Goal: Obtain resource: Download file/media

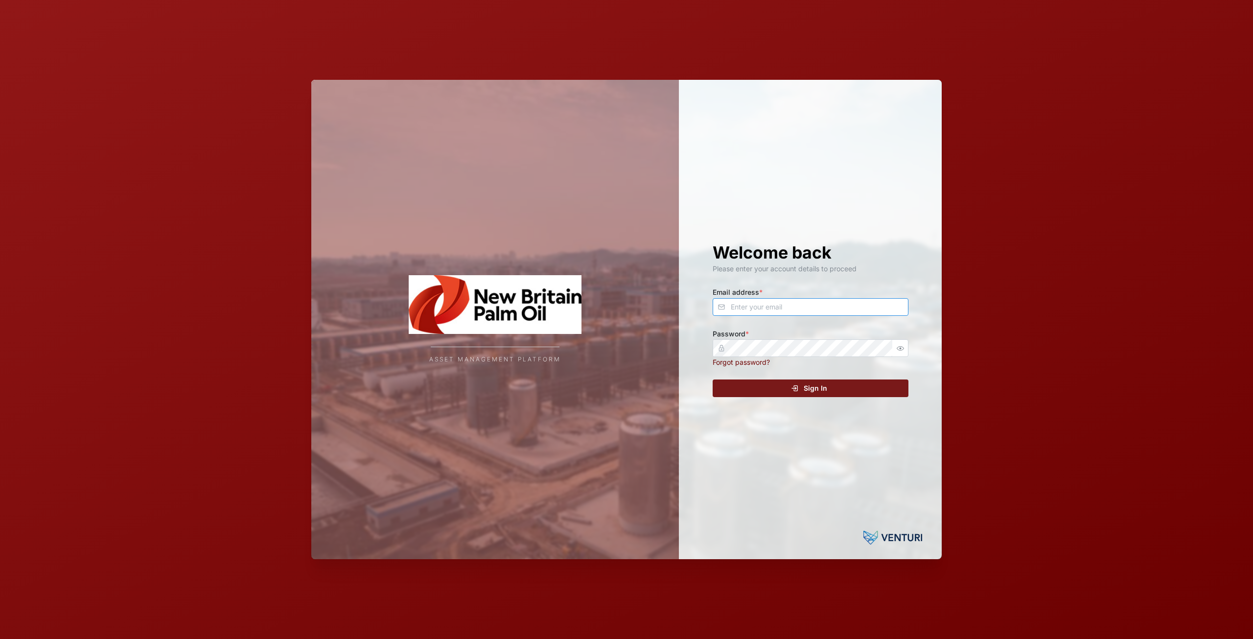
click at [793, 302] on input "Email address *" at bounding box center [811, 307] width 196 height 18
type input "[EMAIL_ADDRESS][DOMAIN_NAME]"
click at [818, 376] on div "Welcome back Please enter your account details to proceed Email address * [EMAI…" at bounding box center [810, 319] width 235 height 479
click at [818, 396] on span "Sign In" at bounding box center [815, 388] width 23 height 17
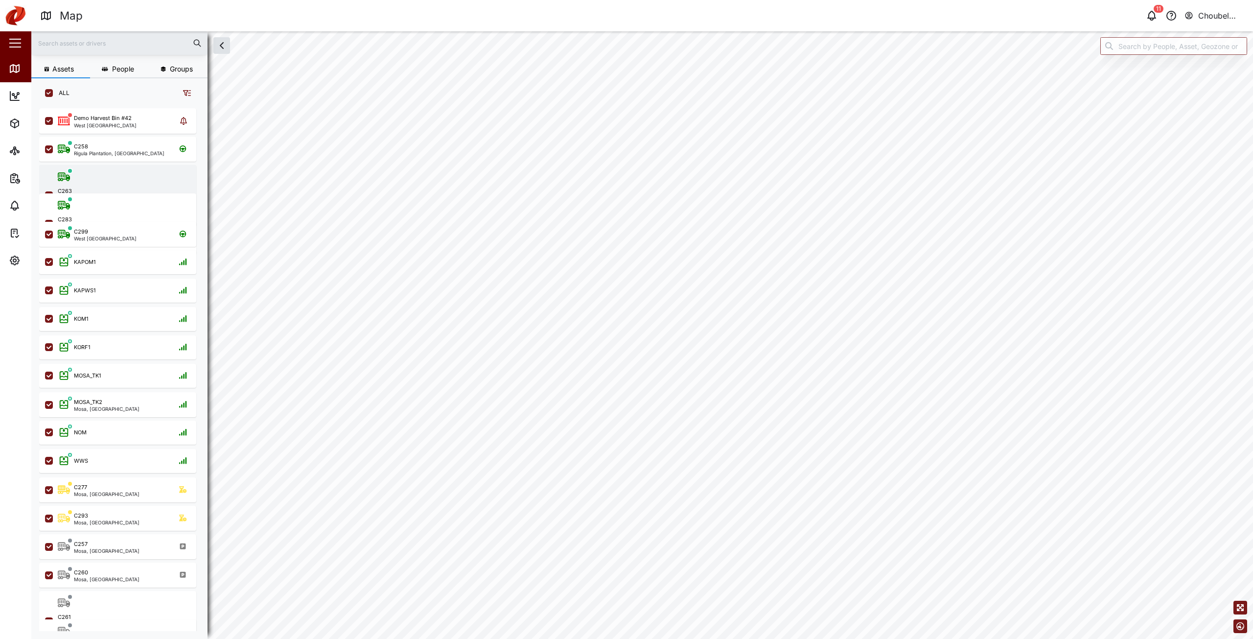
scroll to position [519, 153]
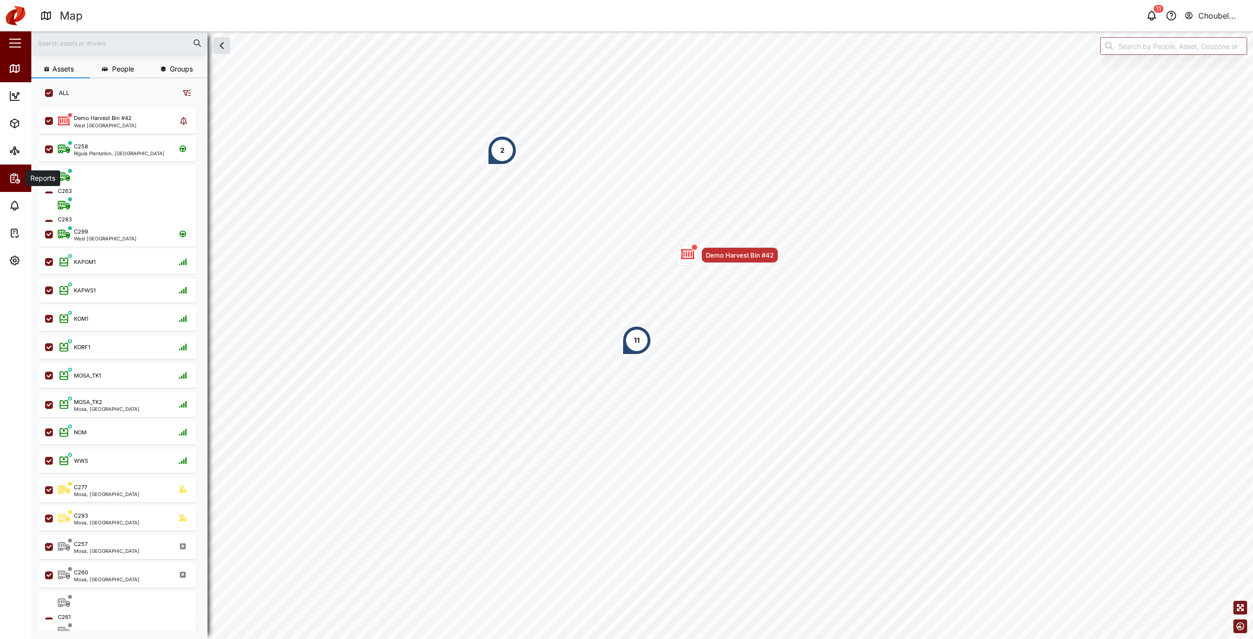
click at [16, 190] on span "Reports" at bounding box center [53, 177] width 89 height 27
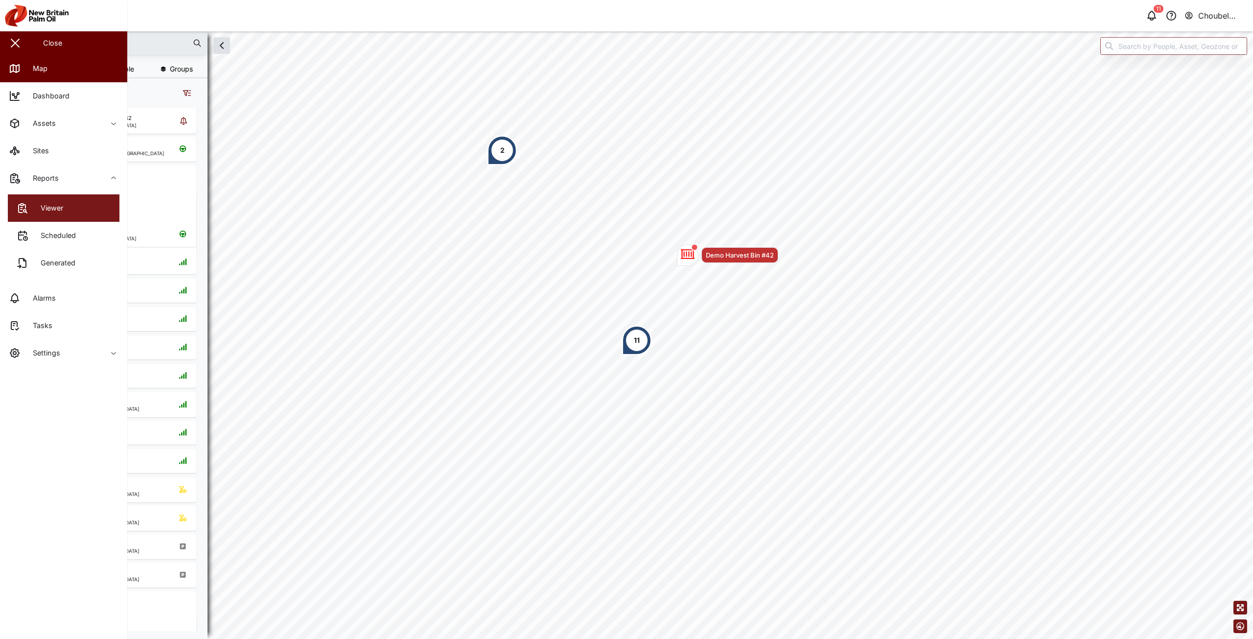
click at [69, 211] on link "Viewer" at bounding box center [64, 207] width 112 height 27
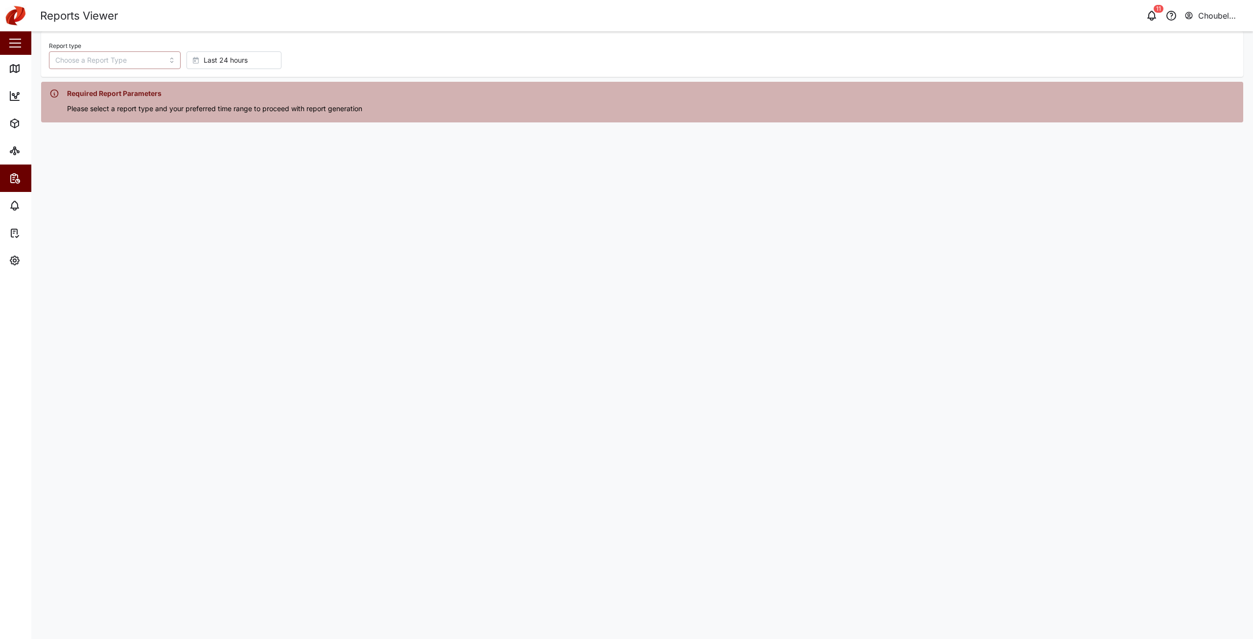
click at [119, 54] on input "Report type" at bounding box center [115, 60] width 132 height 18
type input "Trip History"
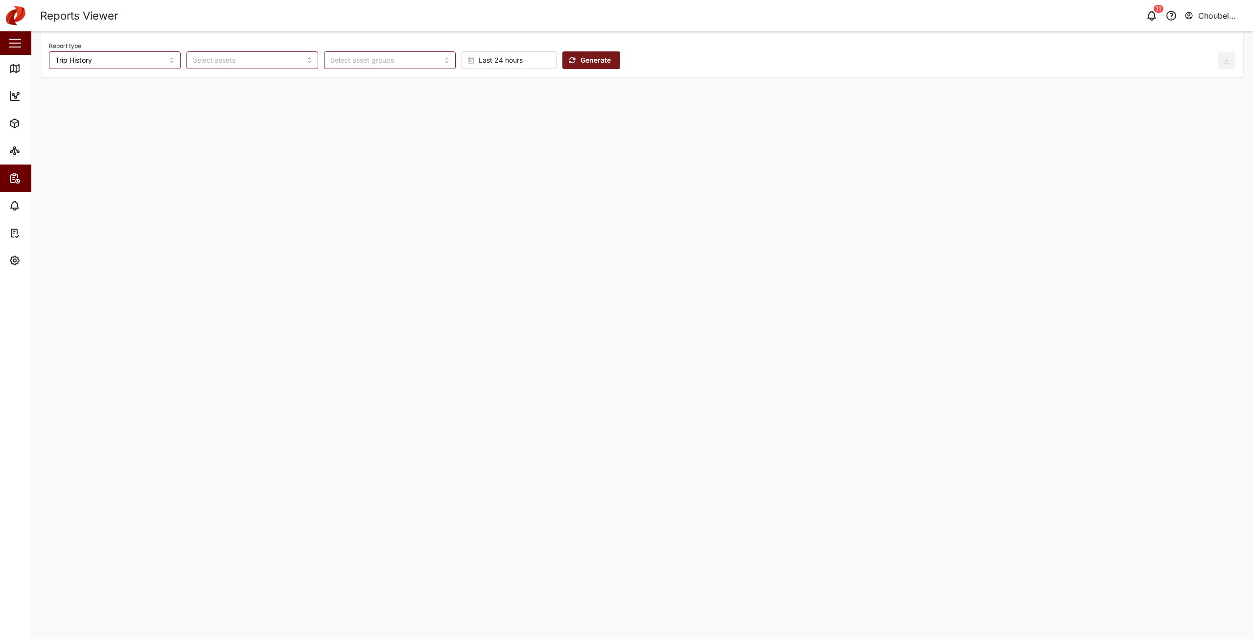
click at [479, 61] on span "Last 24 hours" at bounding box center [501, 60] width 44 height 17
click at [464, 255] on span "Absolute date" at bounding box center [460, 259] width 46 height 18
click at [600, 58] on button "[DATE] 11:44" at bounding box center [591, 60] width 54 height 18
click at [542, 197] on button "25" at bounding box center [541, 197] width 18 height 18
type input "00:00"
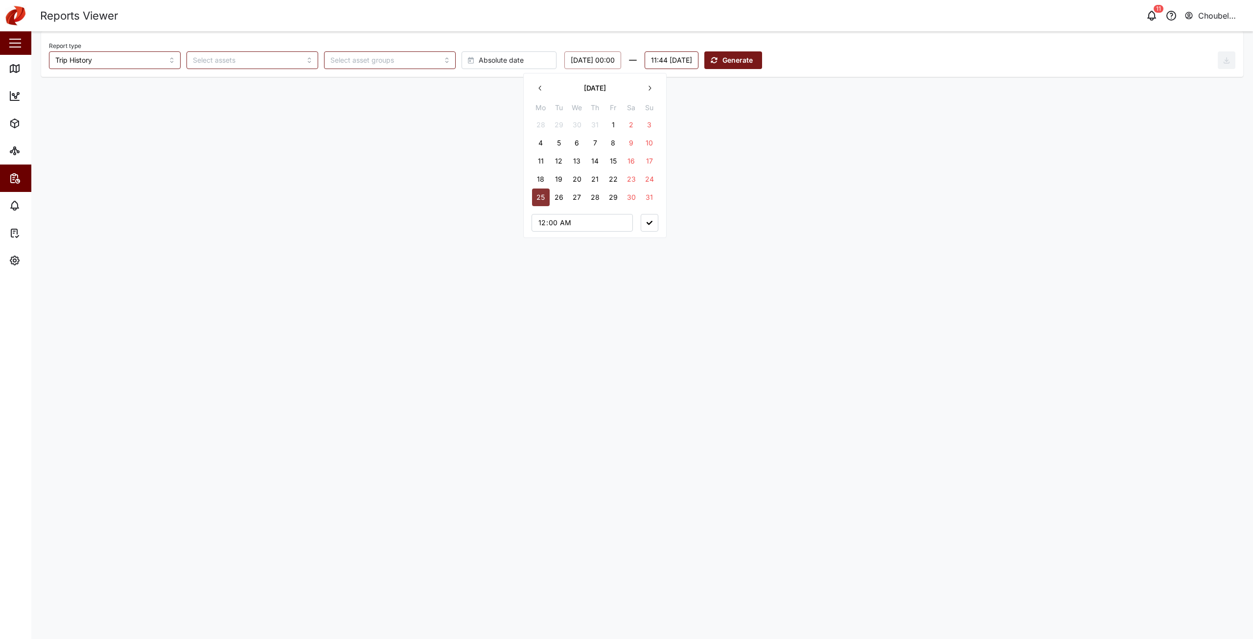
click at [706, 50] on div "Report type Trip History Absolute date [DATE] 00:00 [DATE] Mo Tu We Th Fr Sa Su…" at bounding box center [633, 54] width 1169 height 30
click at [699, 59] on button "11:44 [DATE]" at bounding box center [672, 60] width 54 height 18
click at [662, 87] on icon "button" at bounding box center [661, 88] width 8 height 8
click at [771, 199] on button "31" at bounding box center [770, 197] width 18 height 18
type input "23:59"
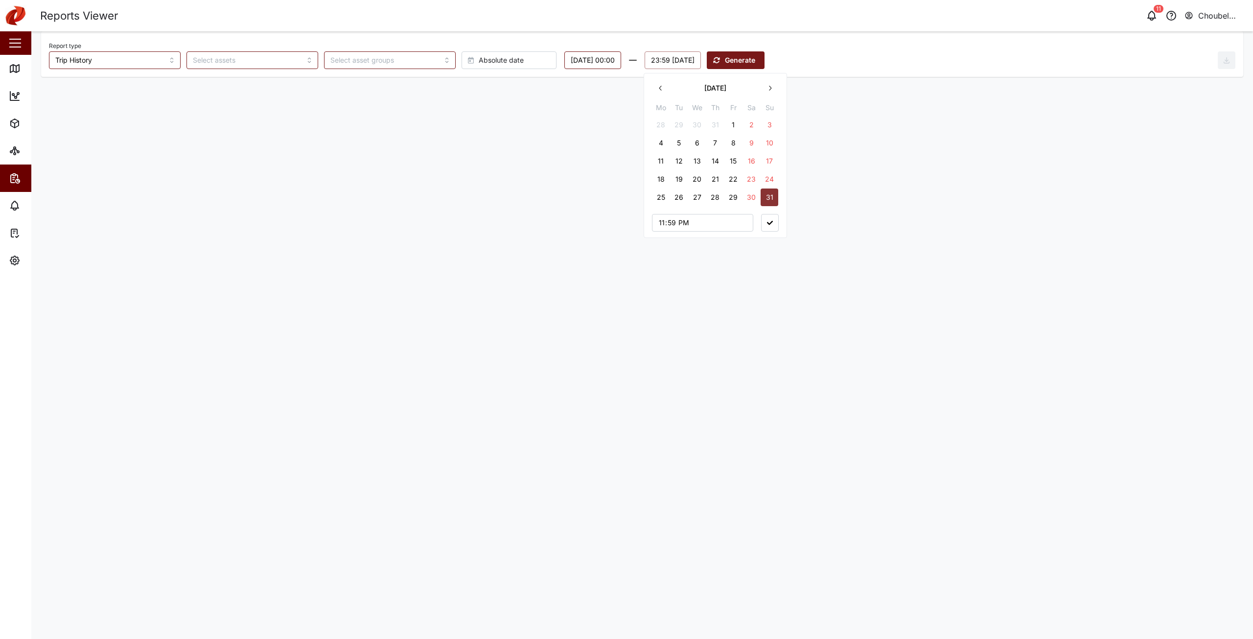
click at [830, 188] on main "Report type Trip History Absolute date [DATE] 00:00 23:59 [DATE] [DATE] Mo Tu W…" at bounding box center [642, 335] width 1222 height 608
click at [755, 57] on span "Generate" at bounding box center [740, 60] width 30 height 17
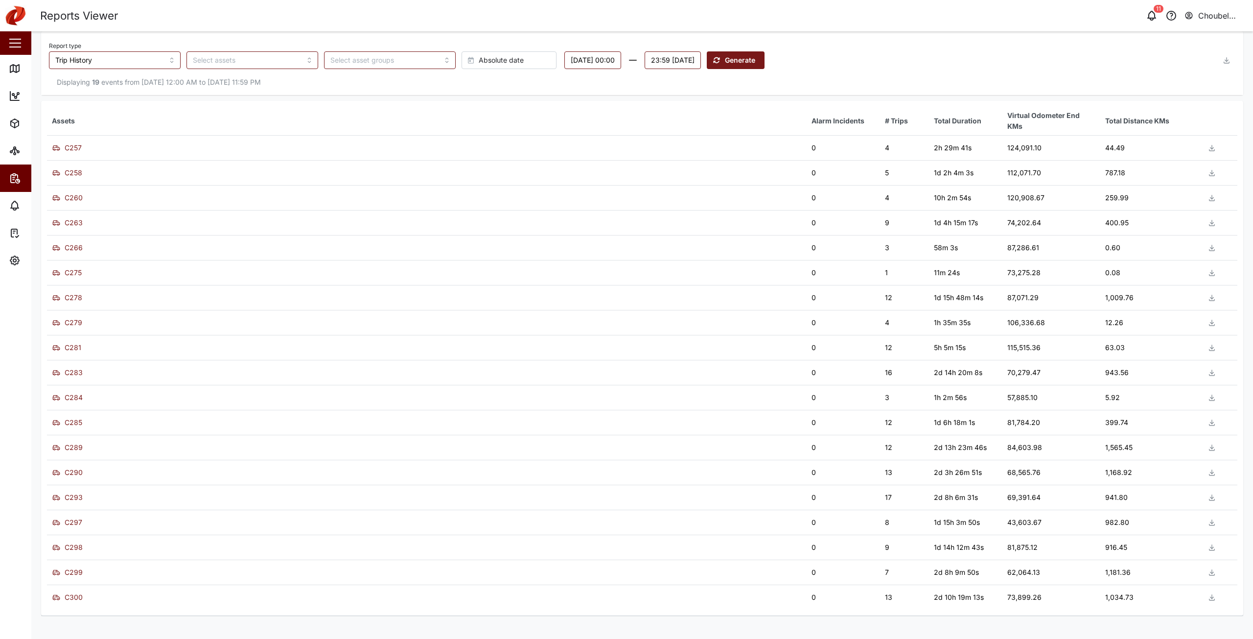
click at [1226, 56] on icon "button" at bounding box center [1227, 60] width 8 height 8
click at [1195, 126] on span "Download as XLS" at bounding box center [1189, 126] width 59 height 17
